Goal: Information Seeking & Learning: Learn about a topic

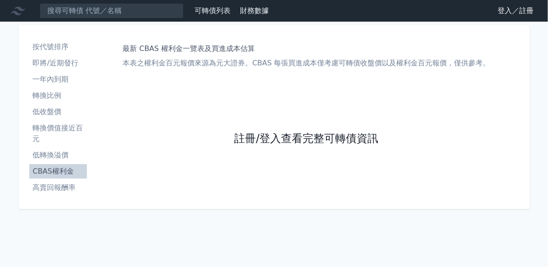
click at [248, 139] on link "註冊/登入查看完整可轉債資訊" at bounding box center [306, 139] width 144 height 14
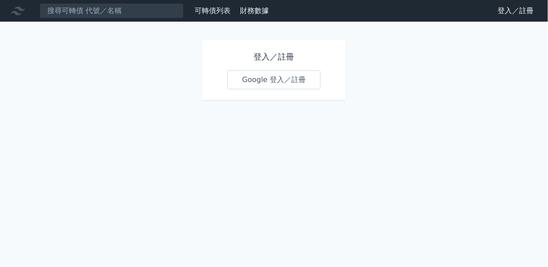
click at [269, 77] on link "Google 登入／註冊" at bounding box center [274, 79] width 94 height 19
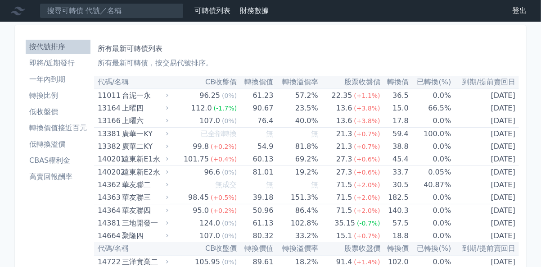
click at [60, 64] on li "即將/近期發行" at bounding box center [58, 63] width 65 height 11
